Goal: Transaction & Acquisition: Purchase product/service

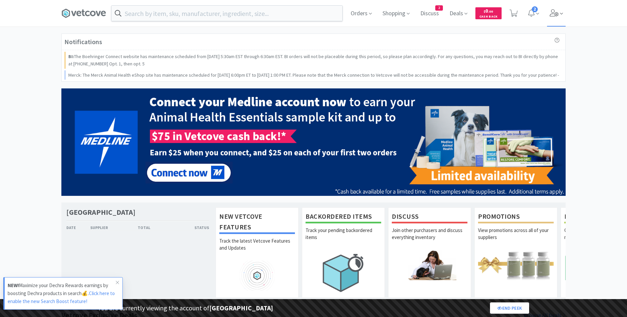
click at [555, 10] on icon at bounding box center [554, 12] width 9 height 7
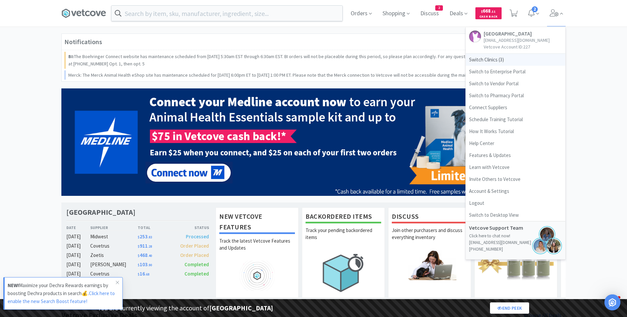
click at [493, 59] on span "Switch Clinics ( 3 )" at bounding box center [516, 60] width 100 height 12
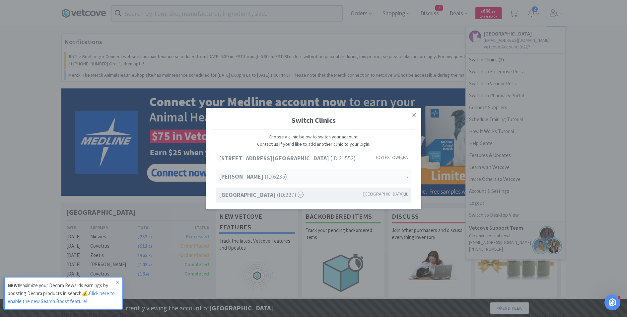
click at [392, 178] on div "Jen Test (ID: 6235 ) ," at bounding box center [314, 177] width 196 height 15
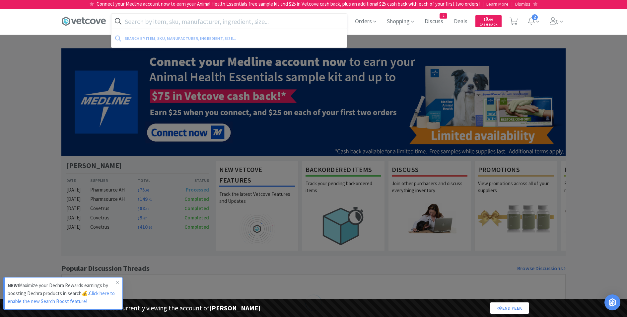
click at [235, 18] on input "text" at bounding box center [229, 21] width 235 height 15
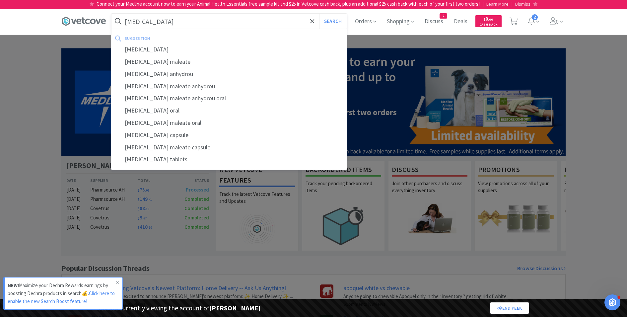
type input "[MEDICAL_DATA]"
click at [319, 14] on button "Search" at bounding box center [333, 21] width 28 height 15
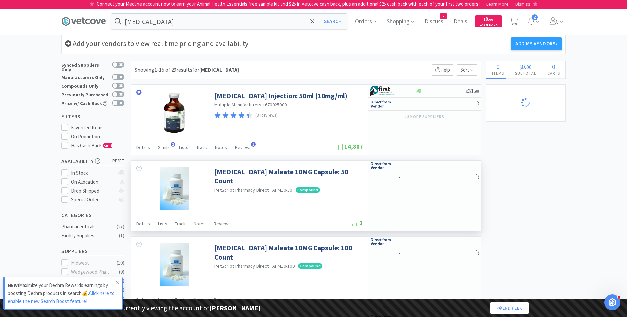
select select "1"
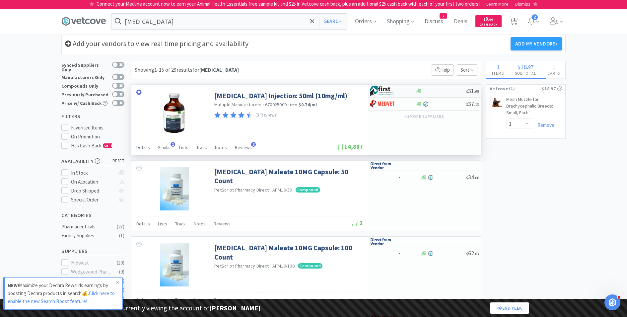
click at [395, 87] on img at bounding box center [382, 91] width 25 height 10
click at [392, 22] on span "Shopping" at bounding box center [400, 21] width 33 height 27
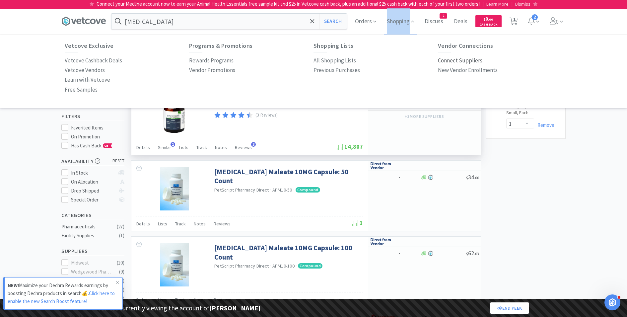
click at [449, 59] on p "Connect Suppliers" at bounding box center [460, 60] width 44 height 9
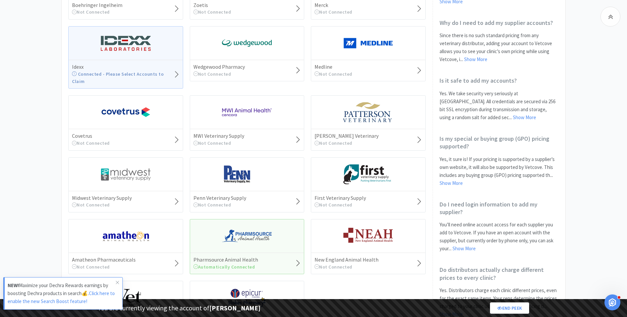
scroll to position [160, 0]
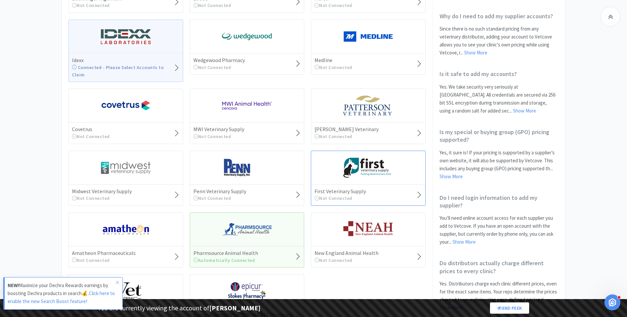
click at [391, 184] on div "First Veterinary Supply Not Connected" at bounding box center [368, 194] width 114 height 21
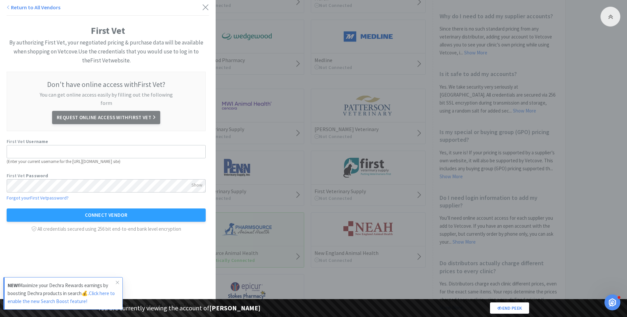
click at [346, 85] on div "Return to All Vendors First Vet By authorizing First Vet, your negotiated prici…" at bounding box center [313, 158] width 627 height 317
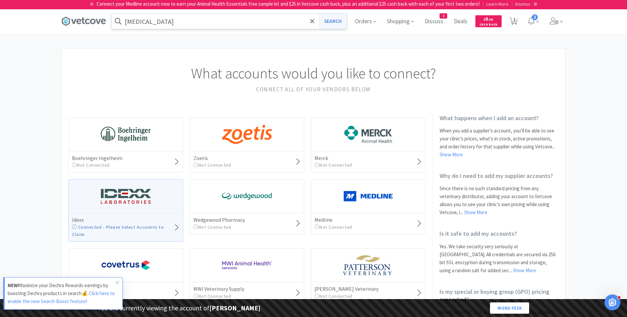
click at [337, 24] on button "Search" at bounding box center [333, 21] width 28 height 15
select select "1"
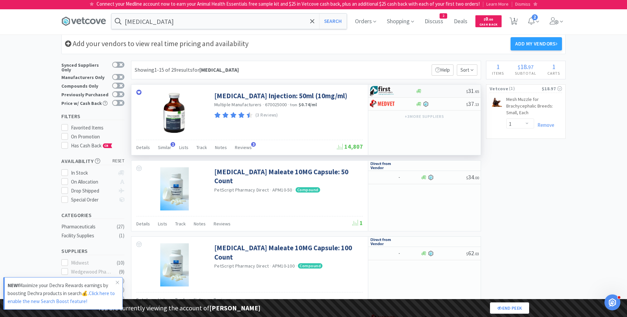
click at [382, 91] on img at bounding box center [382, 91] width 25 height 10
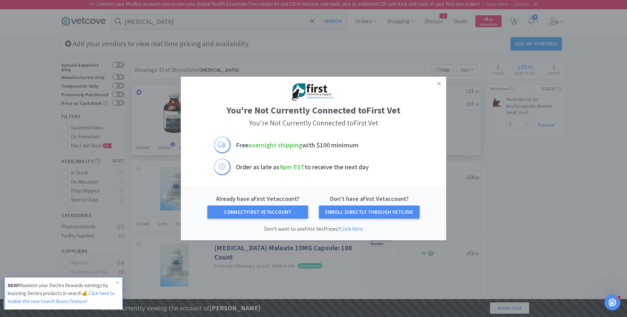
click at [350, 229] on link "Click Here" at bounding box center [351, 228] width 23 height 7
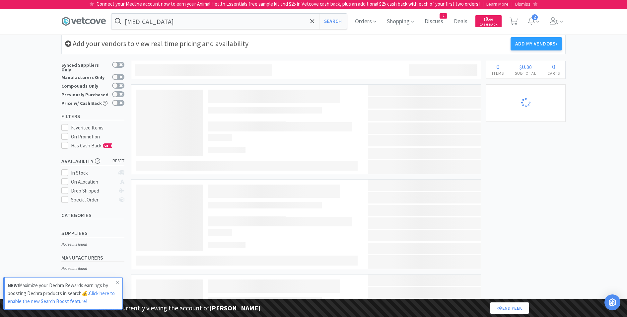
select select "1"
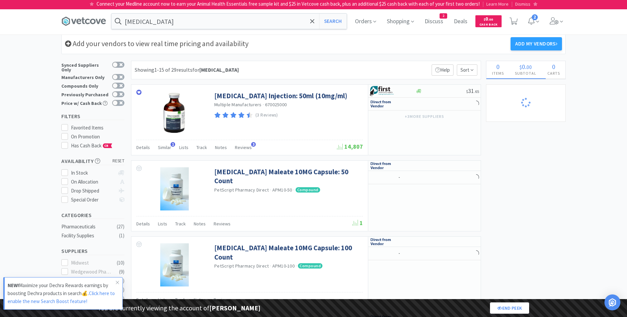
select select "1"
